Goal: Task Accomplishment & Management: Use online tool/utility

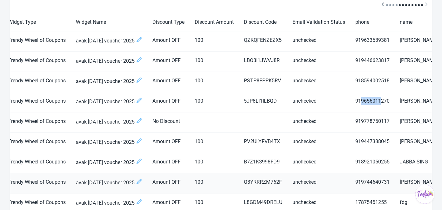
scroll to position [115, 0]
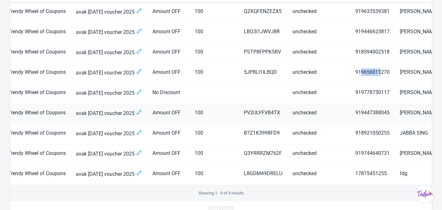
drag, startPoint x: 392, startPoint y: 113, endPoint x: 423, endPoint y: 111, distance: 30.8
click at [423, 111] on td "[PERSON_NAME]" at bounding box center [438, 114] width 88 height 20
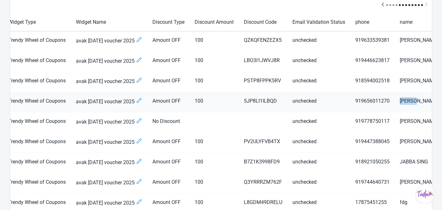
drag, startPoint x: 389, startPoint y: 98, endPoint x: 405, endPoint y: 99, distance: 15.9
click at [405, 99] on td "[PERSON_NAME]" at bounding box center [438, 102] width 88 height 20
copy td "[PERSON_NAME]"
drag, startPoint x: 241, startPoint y: 100, endPoint x: 267, endPoint y: 101, distance: 25.4
click at [267, 101] on td "5JP8LI1ILBQD" at bounding box center [263, 102] width 49 height 20
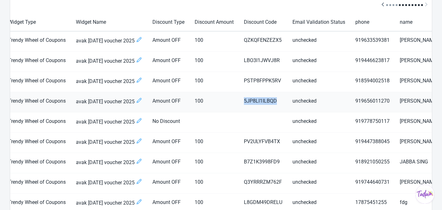
copy td "5JP8LI1ILBQD"
drag, startPoint x: 390, startPoint y: 100, endPoint x: 404, endPoint y: 101, distance: 14.0
click at [404, 101] on td "[PERSON_NAME]" at bounding box center [438, 102] width 88 height 20
copy td "[PERSON_NAME]"
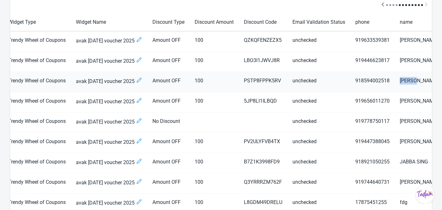
drag, startPoint x: 390, startPoint y: 80, endPoint x: 405, endPoint y: 80, distance: 15.2
click at [405, 80] on td "[PERSON_NAME]" at bounding box center [438, 82] width 88 height 20
copy td "[PERSON_NAME]"
drag, startPoint x: 234, startPoint y: 80, endPoint x: 273, endPoint y: 81, distance: 38.1
click at [273, 81] on td "PSTP8FPPK5RV" at bounding box center [263, 82] width 49 height 20
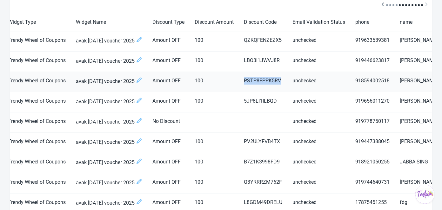
copy td "PSTP8FPPK5RV"
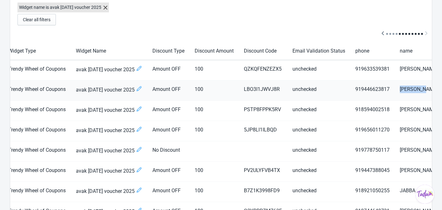
drag, startPoint x: 388, startPoint y: 88, endPoint x: 413, endPoint y: 89, distance: 25.1
click at [413, 89] on td "[PERSON_NAME] [PERSON_NAME]" at bounding box center [438, 91] width 88 height 20
copy td "[PERSON_NAME] [PERSON_NAME]"
drag, startPoint x: 270, startPoint y: 89, endPoint x: 234, endPoint y: 88, distance: 36.2
click at [239, 88] on td "LBO3I1JWVJ8R" at bounding box center [263, 91] width 49 height 20
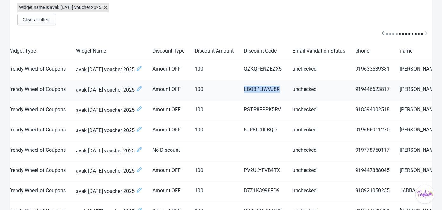
copy td "LBO3I1JWVJ8R"
drag, startPoint x: 389, startPoint y: 86, endPoint x: 416, endPoint y: 88, distance: 27.3
click at [416, 88] on td "[PERSON_NAME] [PERSON_NAME]" at bounding box center [438, 91] width 88 height 20
copy td "[PERSON_NAME] [PERSON_NAME]"
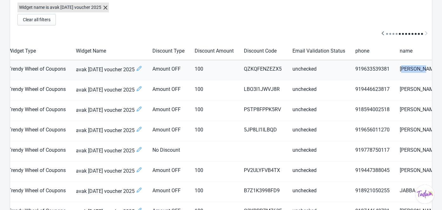
drag, startPoint x: 390, startPoint y: 69, endPoint x: 414, endPoint y: 68, distance: 23.5
click at [414, 68] on td "[PERSON_NAME] mon" at bounding box center [438, 70] width 88 height 20
drag, startPoint x: 388, startPoint y: 66, endPoint x: 421, endPoint y: 69, distance: 32.8
click at [421, 69] on td "[PERSON_NAME] mon" at bounding box center [438, 70] width 88 height 20
drag, startPoint x: 234, startPoint y: 69, endPoint x: 273, endPoint y: 71, distance: 39.7
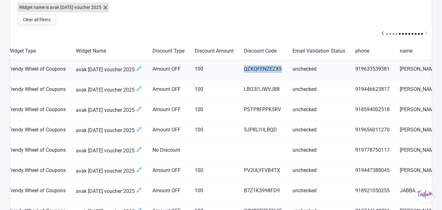
click at [273, 71] on td "QZKQFENZEZX5" at bounding box center [263, 70] width 49 height 20
